Goal: Communication & Community: Participate in discussion

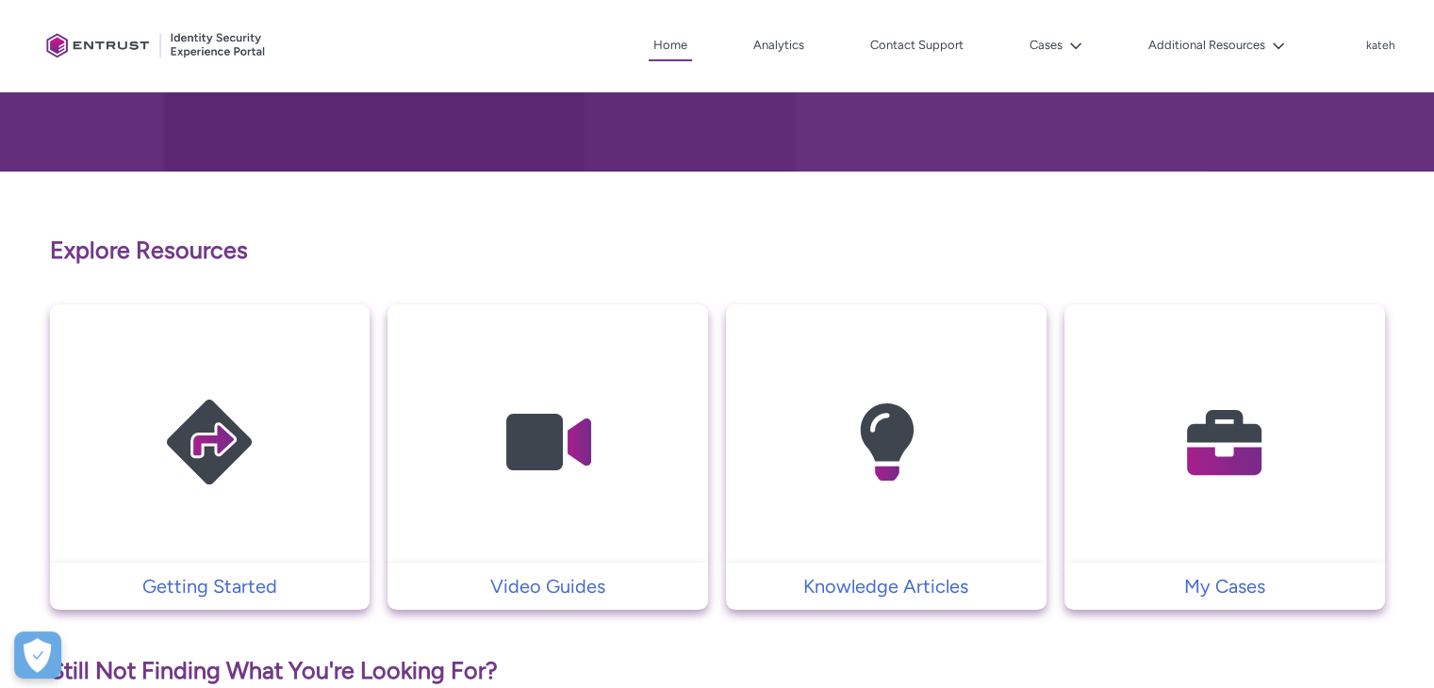
click at [1177, 406] on img at bounding box center [1224, 442] width 179 height 203
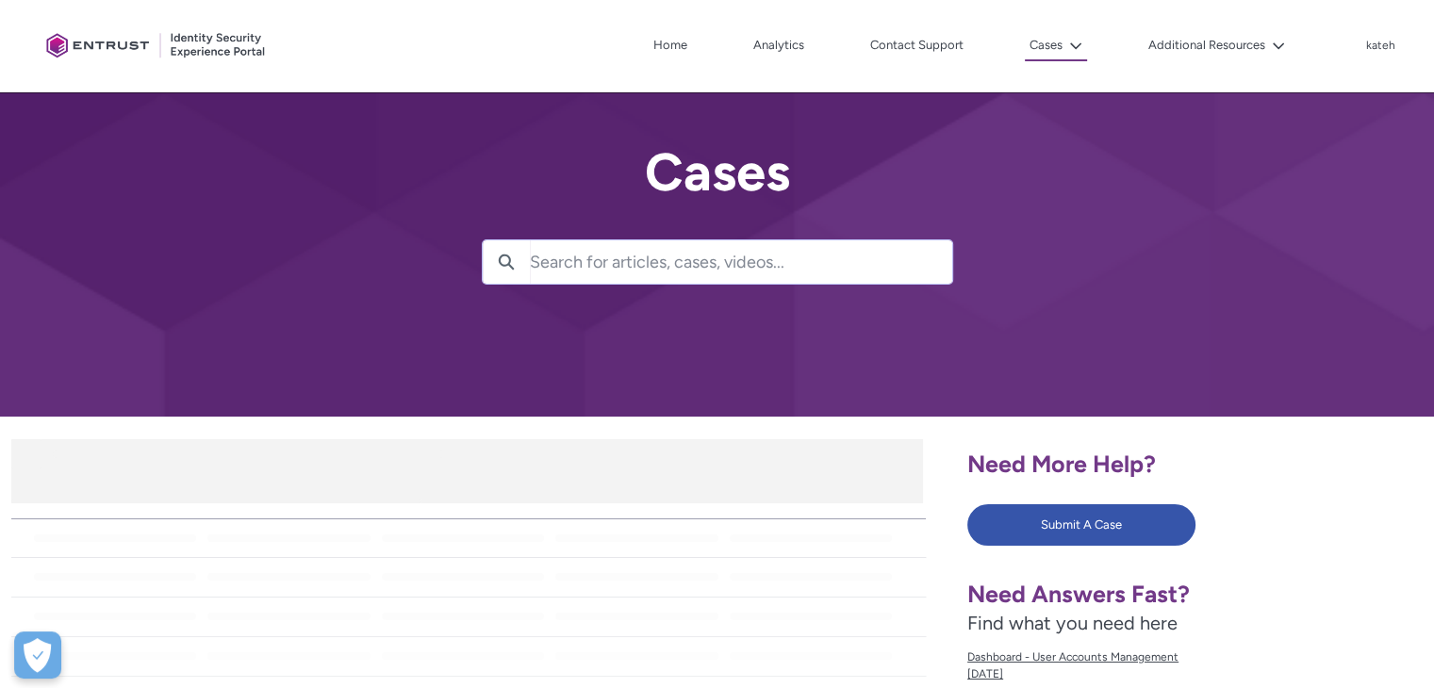
scroll to position [183, 0]
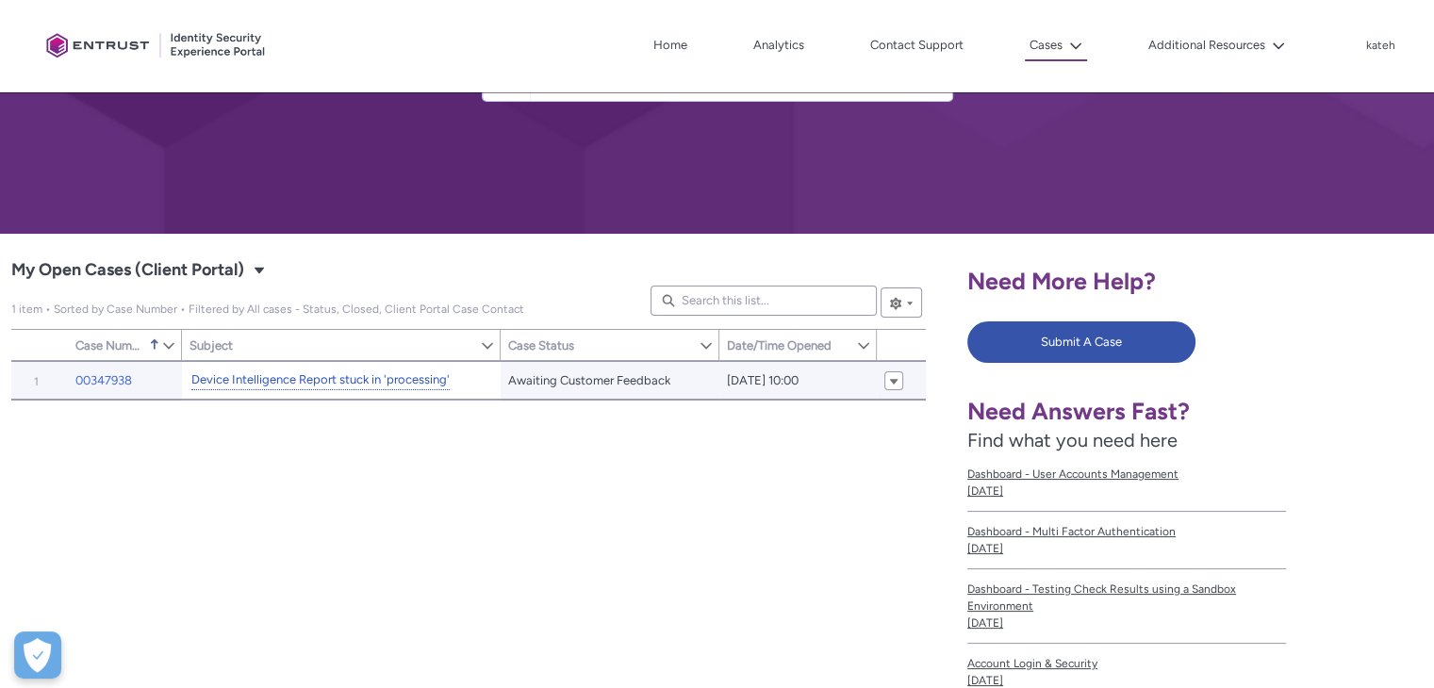
click at [348, 371] on link "Device Intelligence Report stuck in 'processing'" at bounding box center [320, 381] width 258 height 20
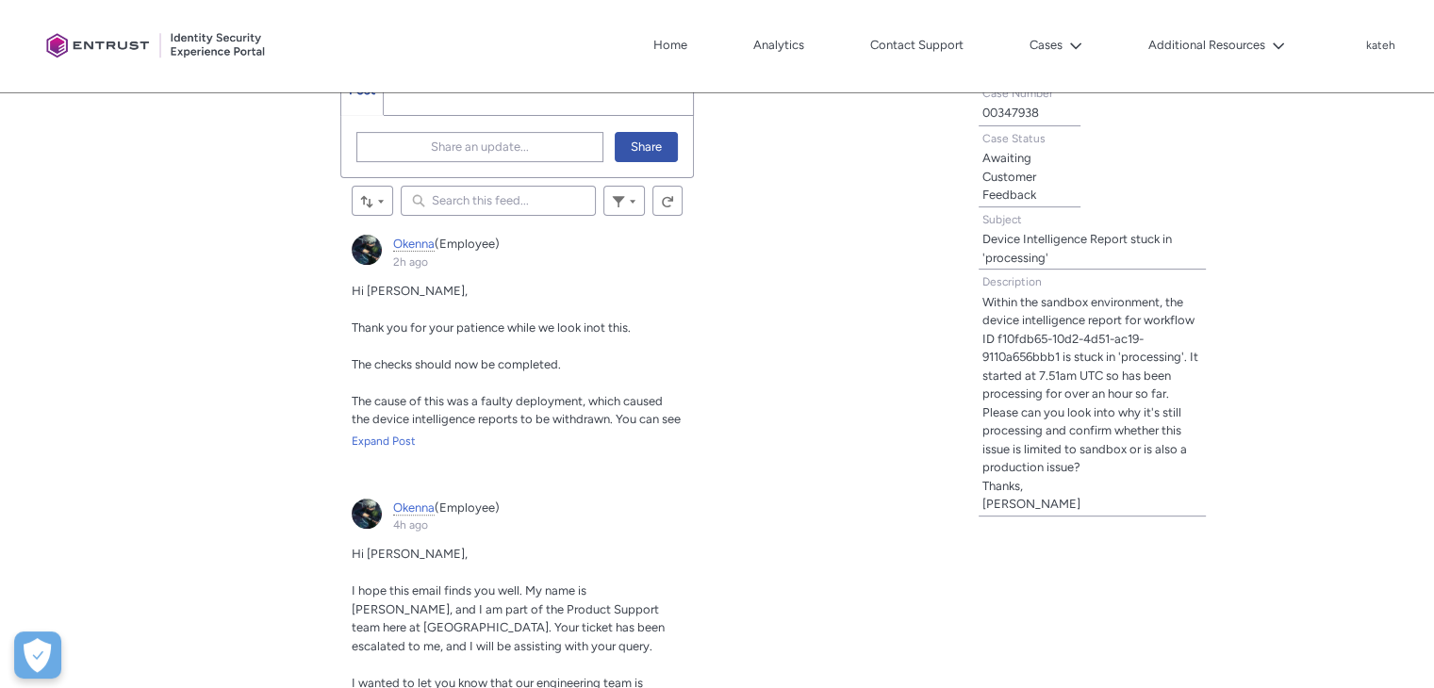
scroll to position [595, 0]
click at [405, 436] on div "Expand Post" at bounding box center [518, 440] width 332 height 17
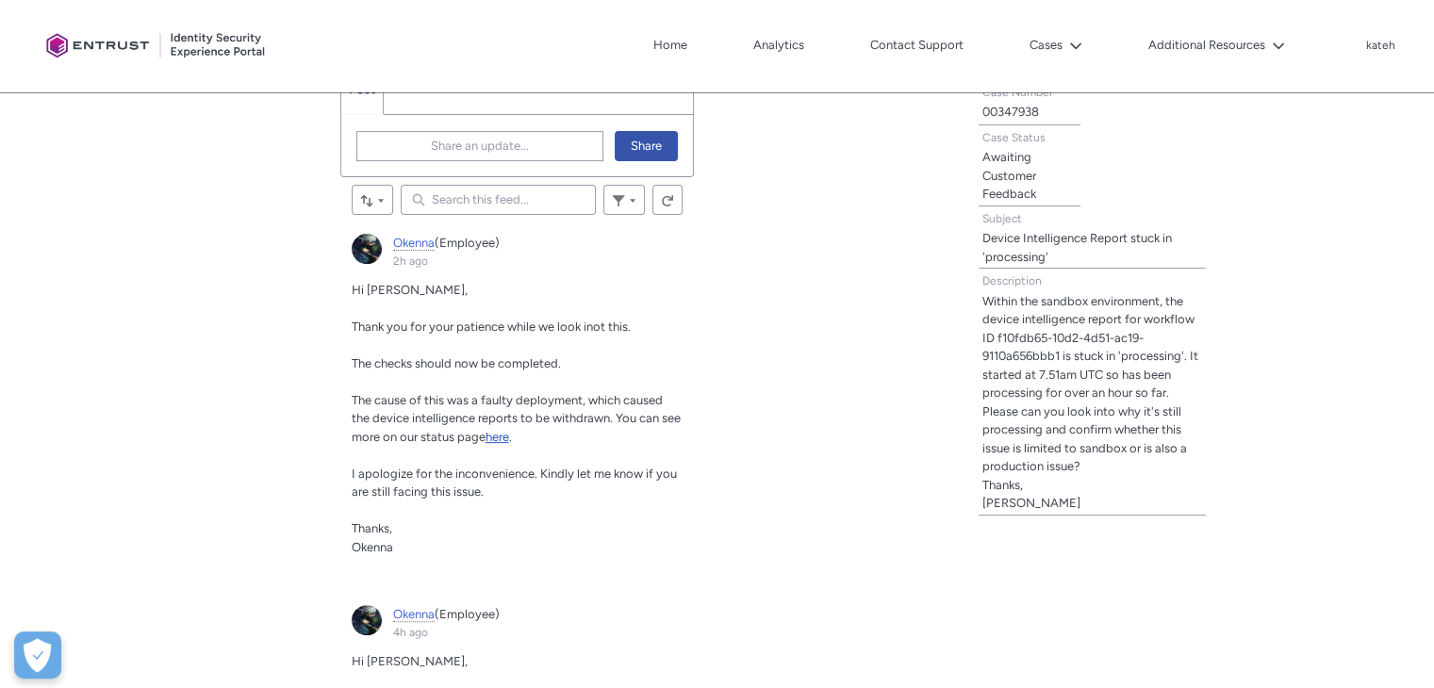
click at [493, 437] on span "here" at bounding box center [498, 437] width 24 height 14
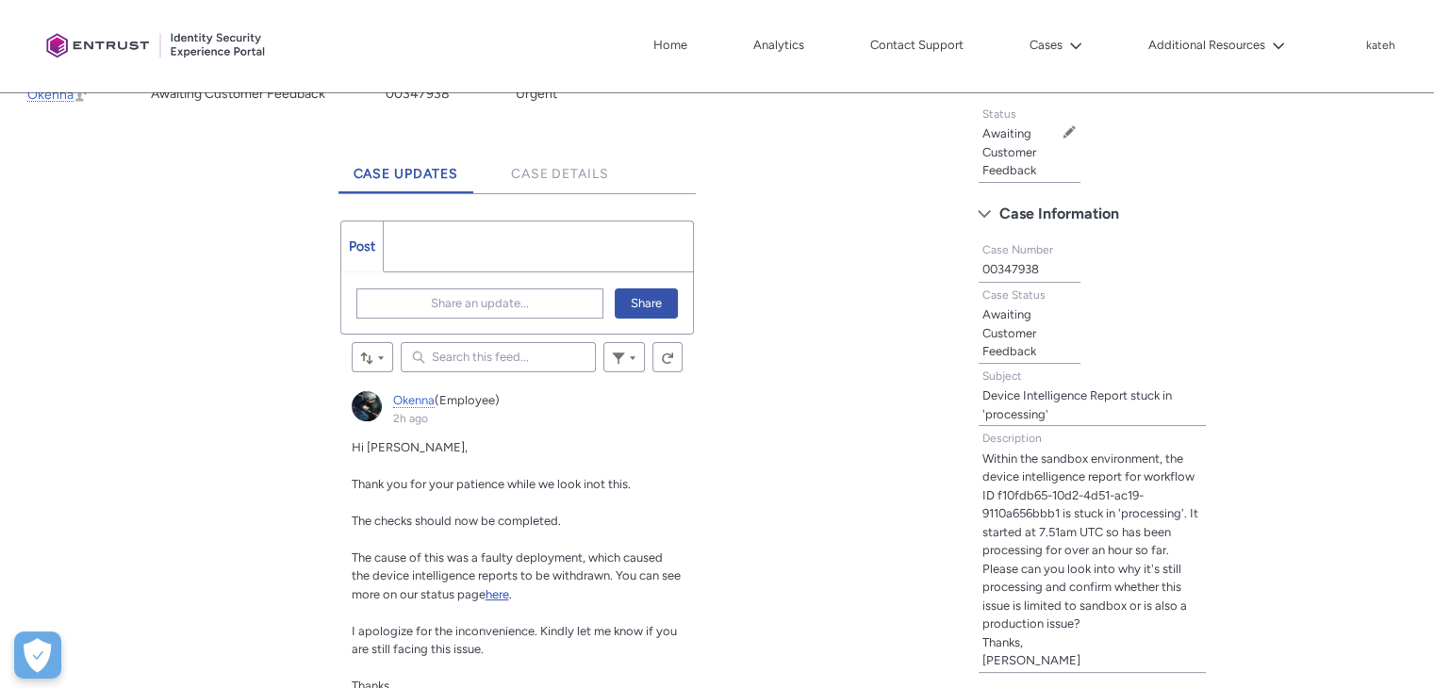
scroll to position [437, 0]
click at [437, 254] on ul "Post More" at bounding box center [517, 247] width 355 height 52
click at [411, 300] on button "Share an update..." at bounding box center [480, 304] width 248 height 30
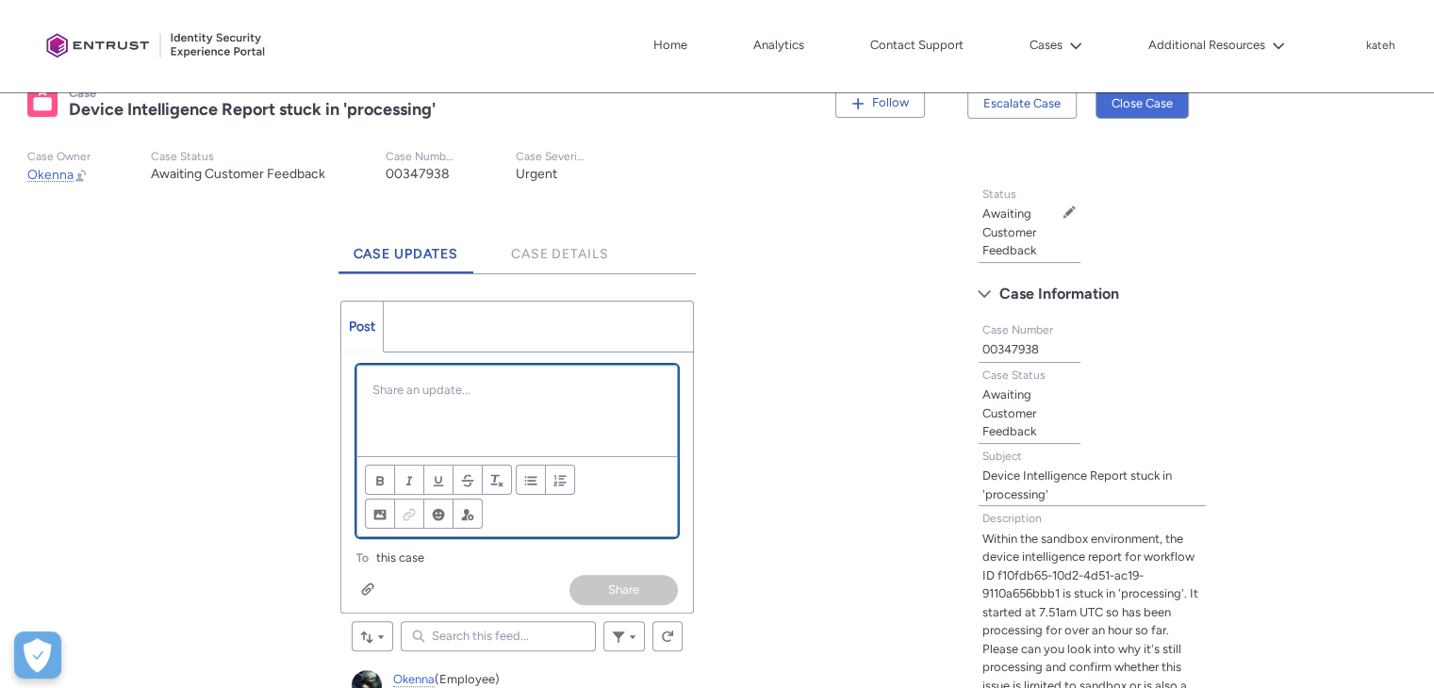
scroll to position [358, 0]
click at [614, 581] on button "Share" at bounding box center [623, 589] width 108 height 30
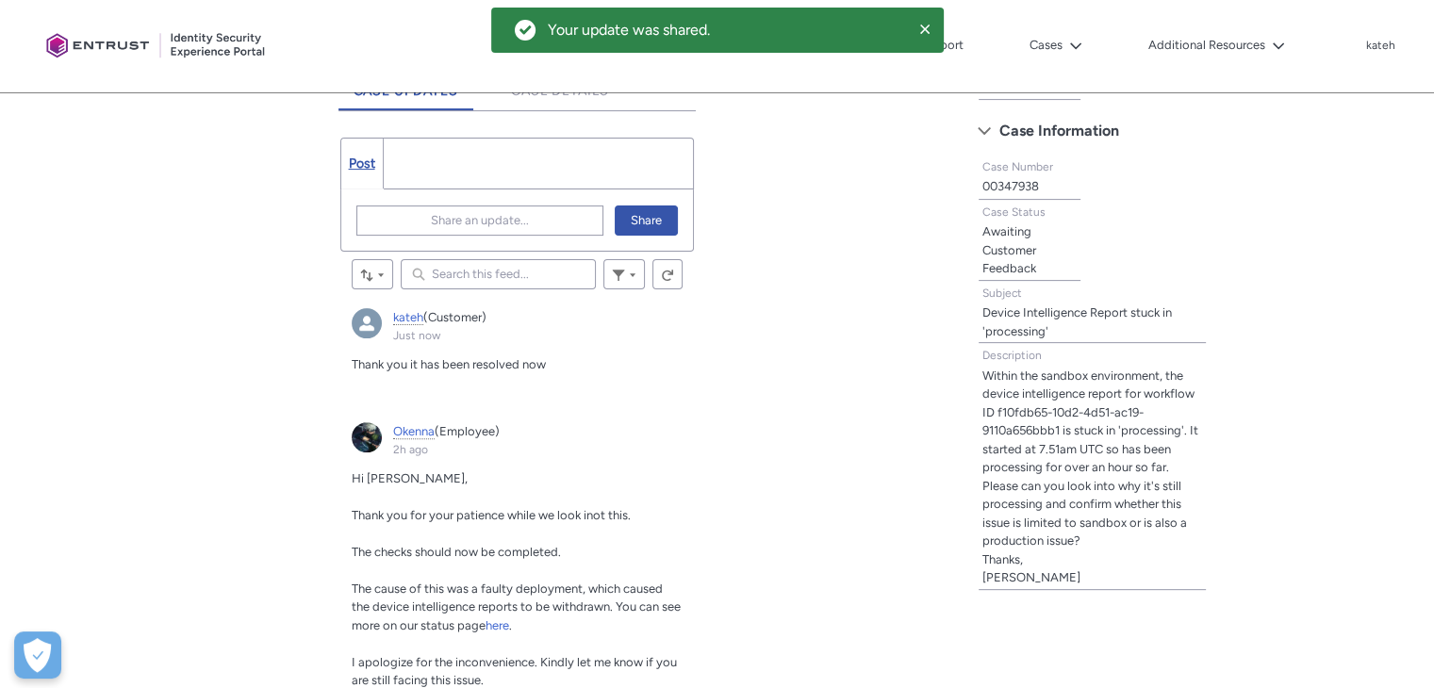
scroll to position [0, 0]
